Goal: Transaction & Acquisition: Purchase product/service

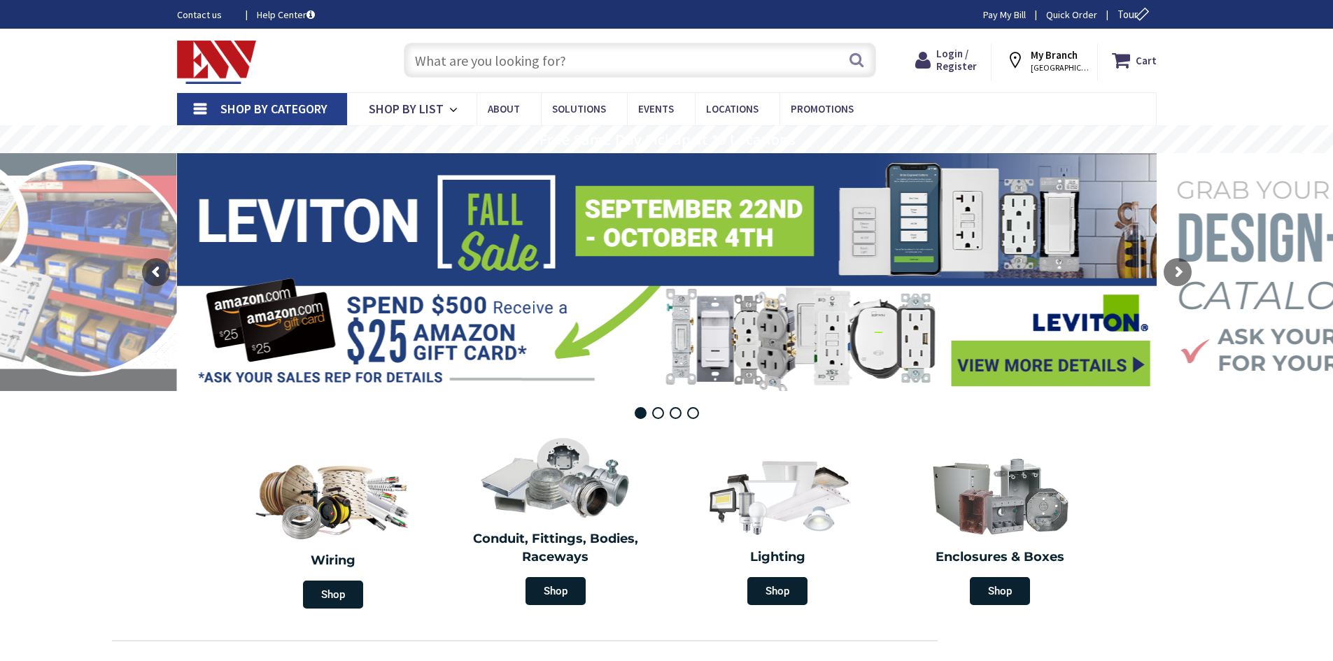
click at [581, 59] on input "text" at bounding box center [640, 60] width 472 height 35
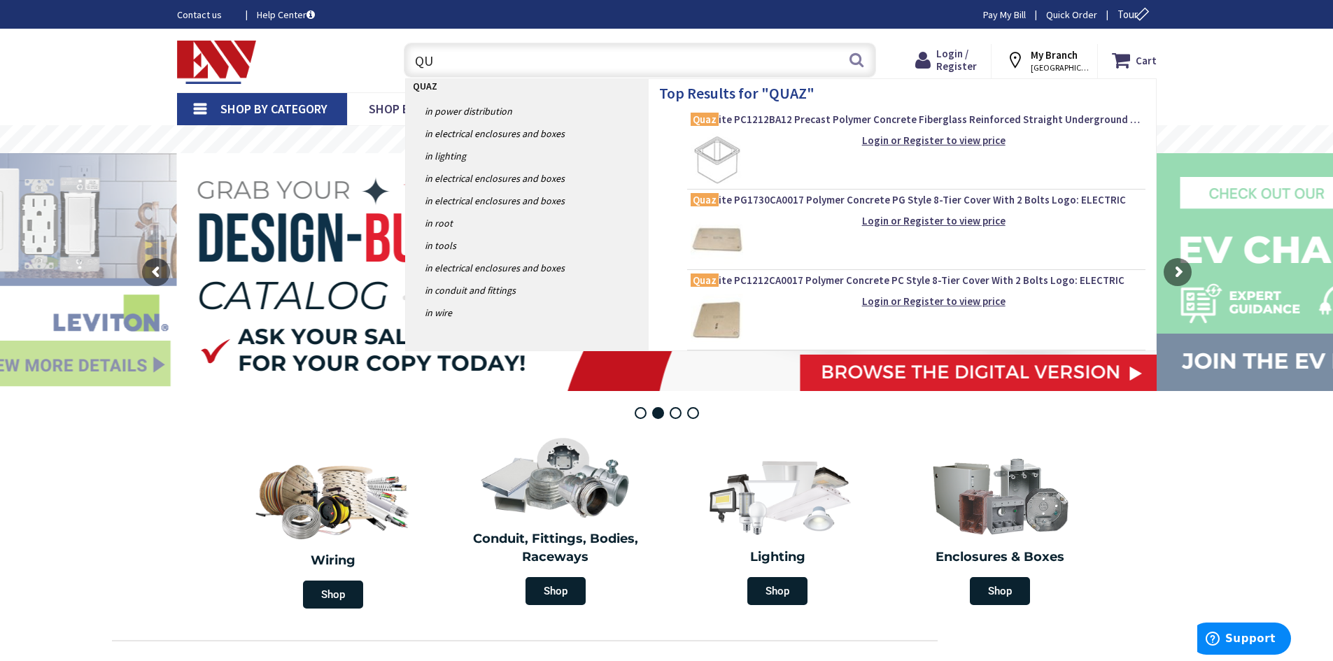
type input "Q"
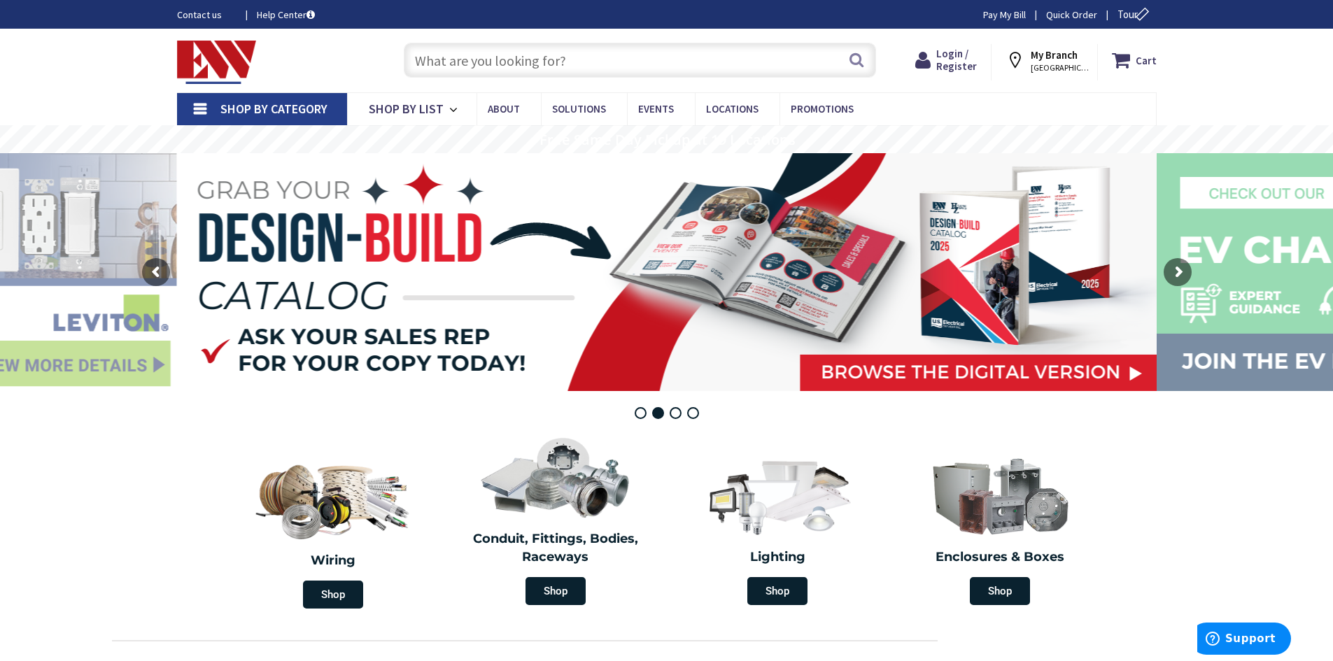
click at [521, 66] on input "text" at bounding box center [640, 60] width 472 height 35
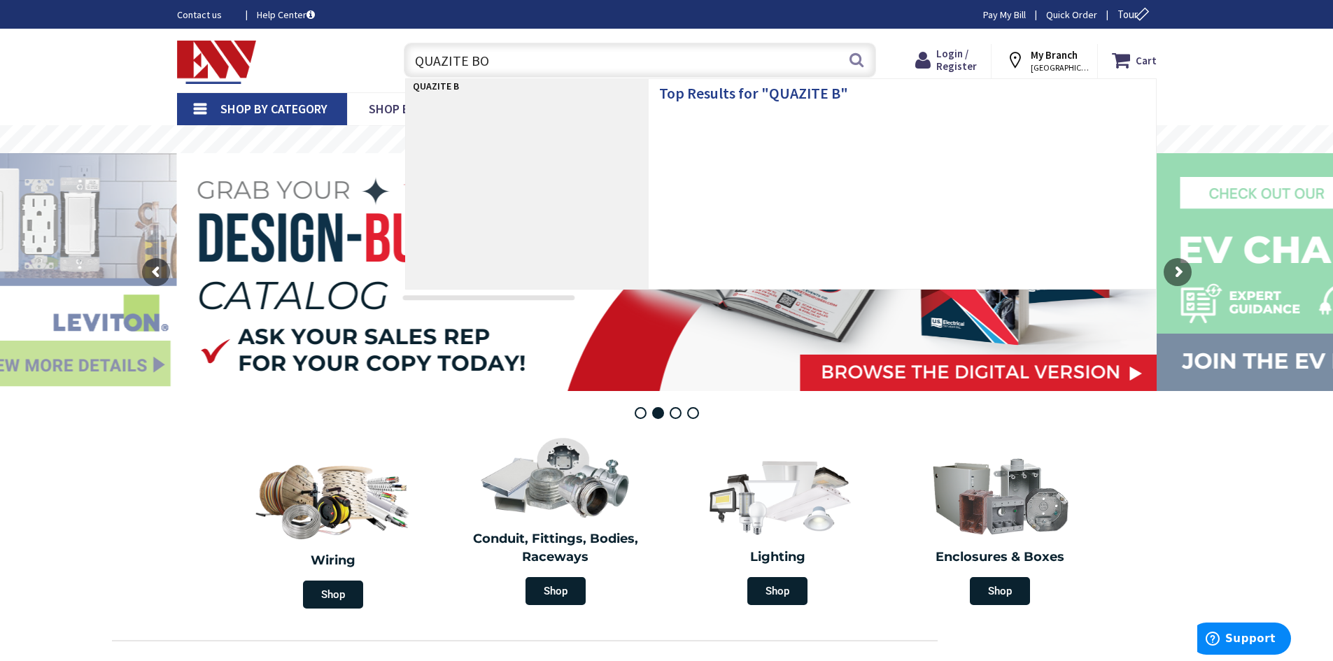
type input "QUAZITE BOX"
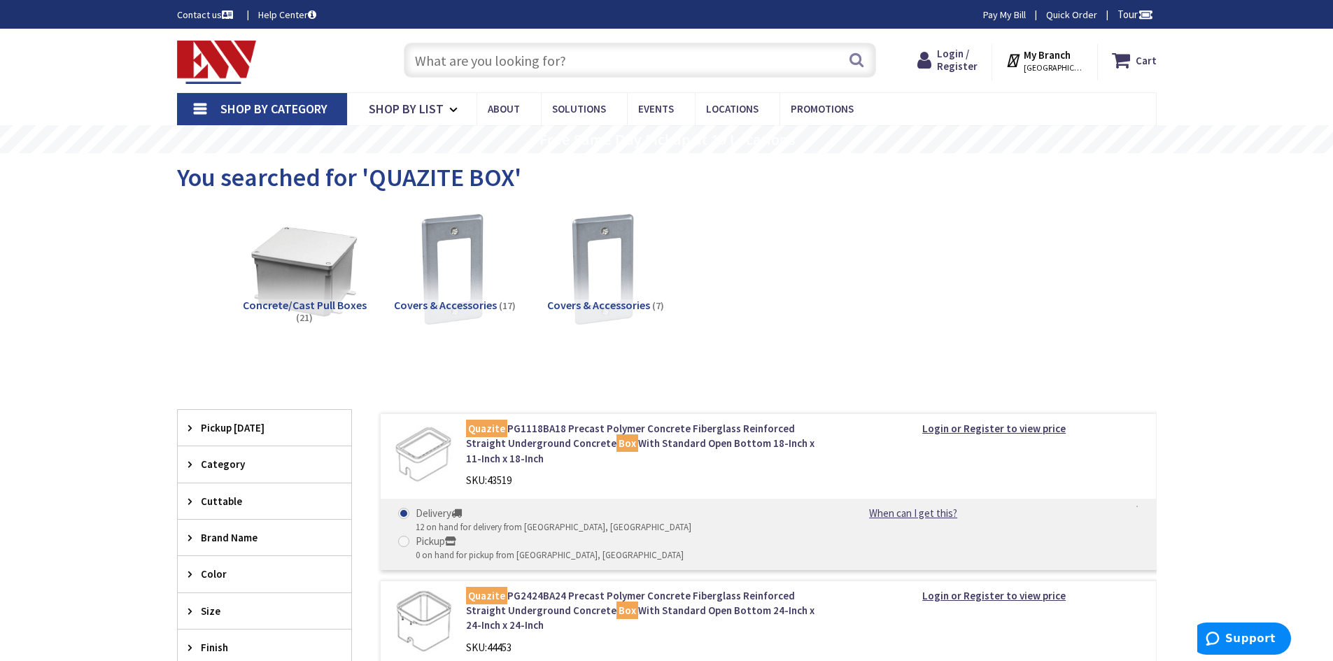
type input "[GEOGRAPHIC_DATA][STREET_ADDRESS][GEOGRAPHIC_DATA]"
click at [299, 274] on img at bounding box center [304, 269] width 127 height 127
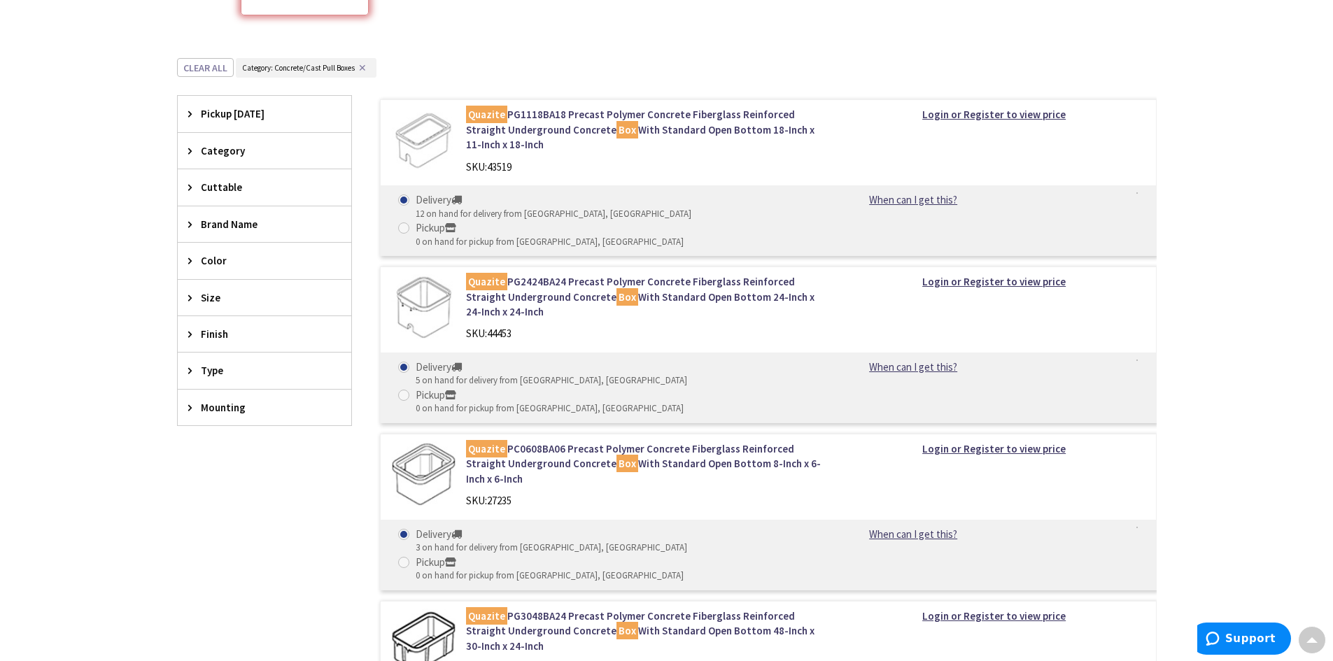
scroll to position [314, 0]
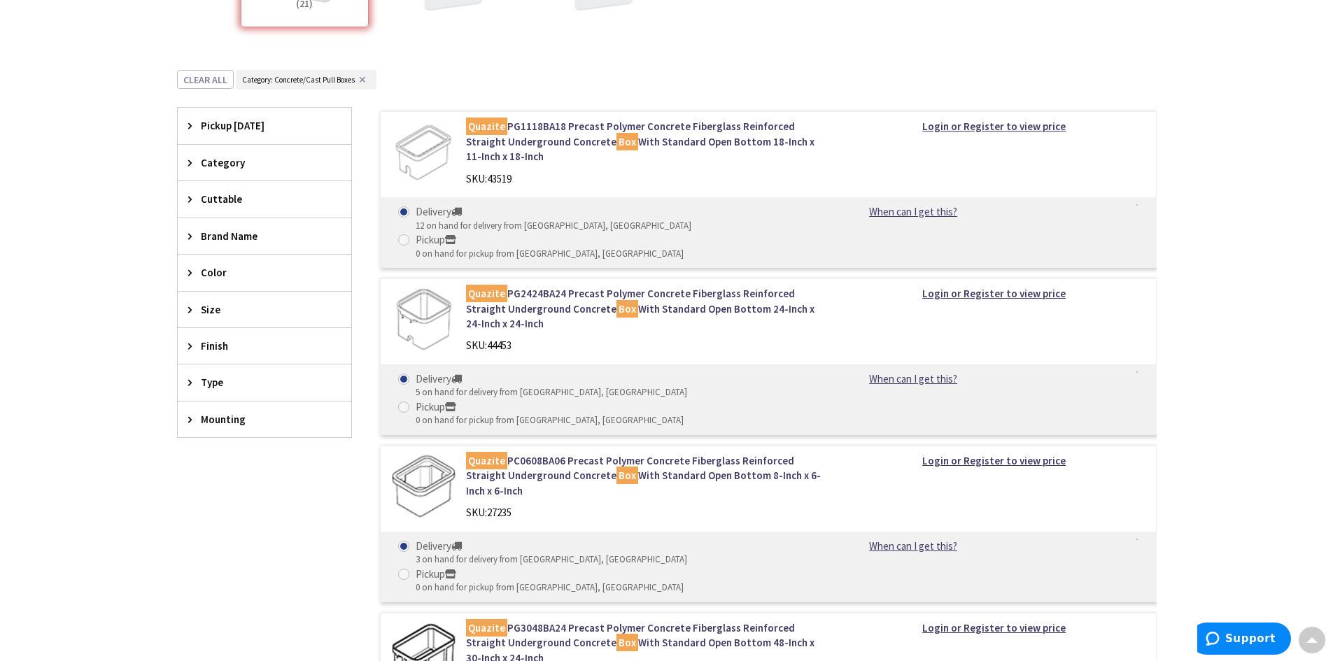
click at [204, 299] on div "Size" at bounding box center [264, 310] width 173 height 36
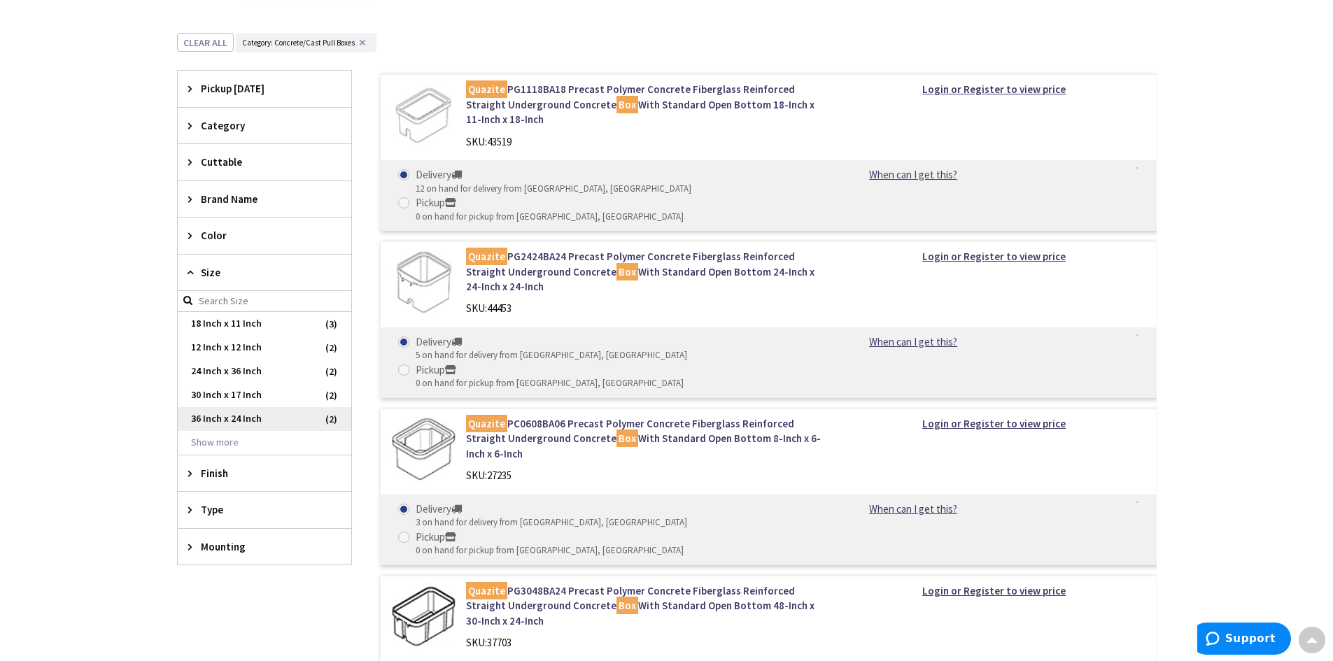
scroll to position [384, 0]
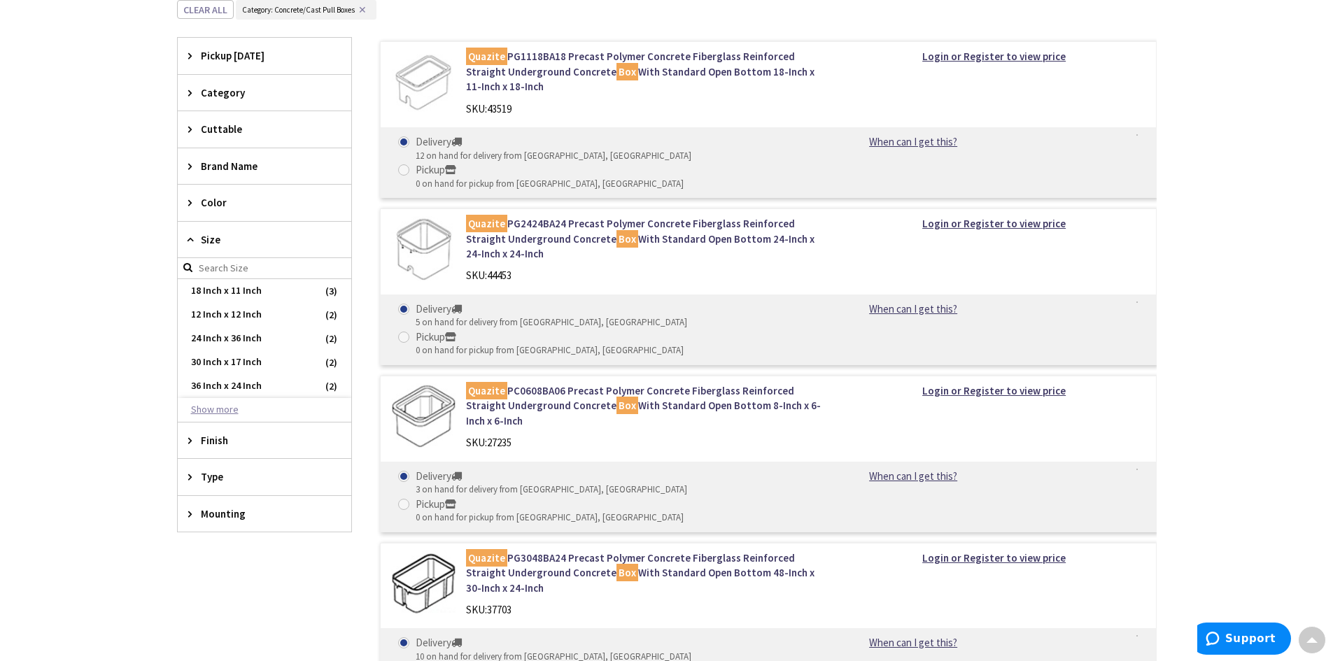
click at [255, 408] on button "Show more" at bounding box center [264, 410] width 173 height 24
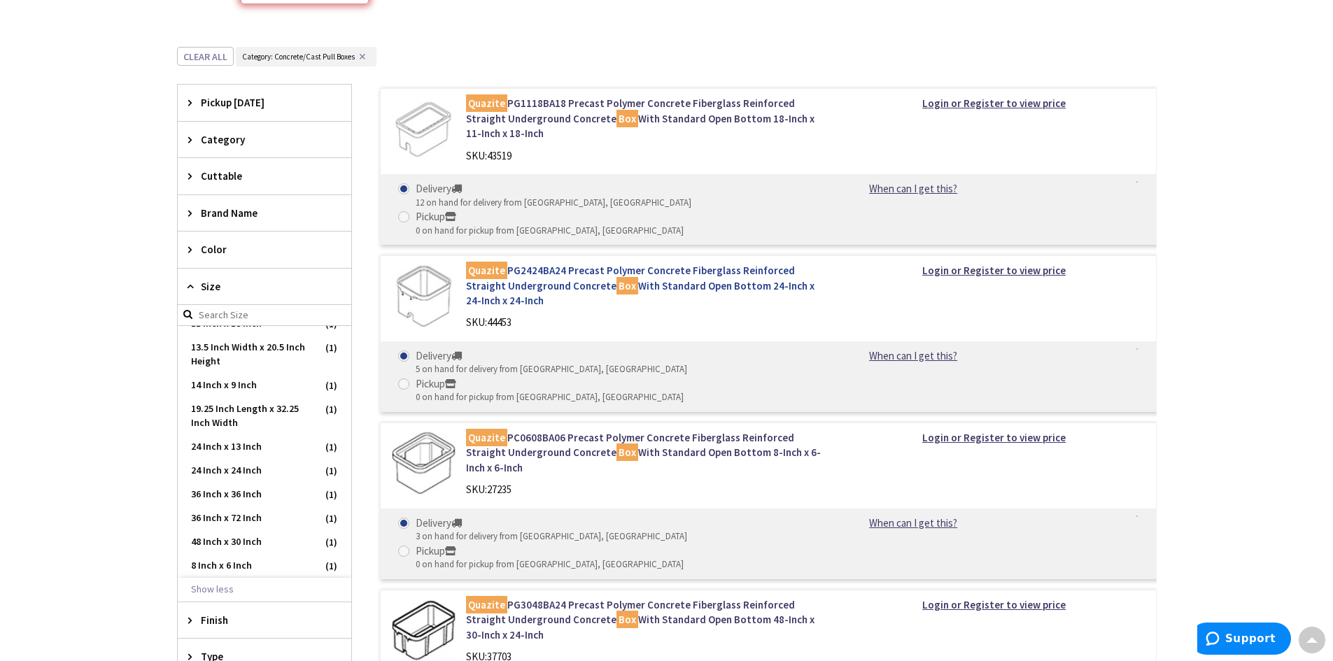
scroll to position [314, 0]
